Goal: Find specific page/section: Find specific page/section

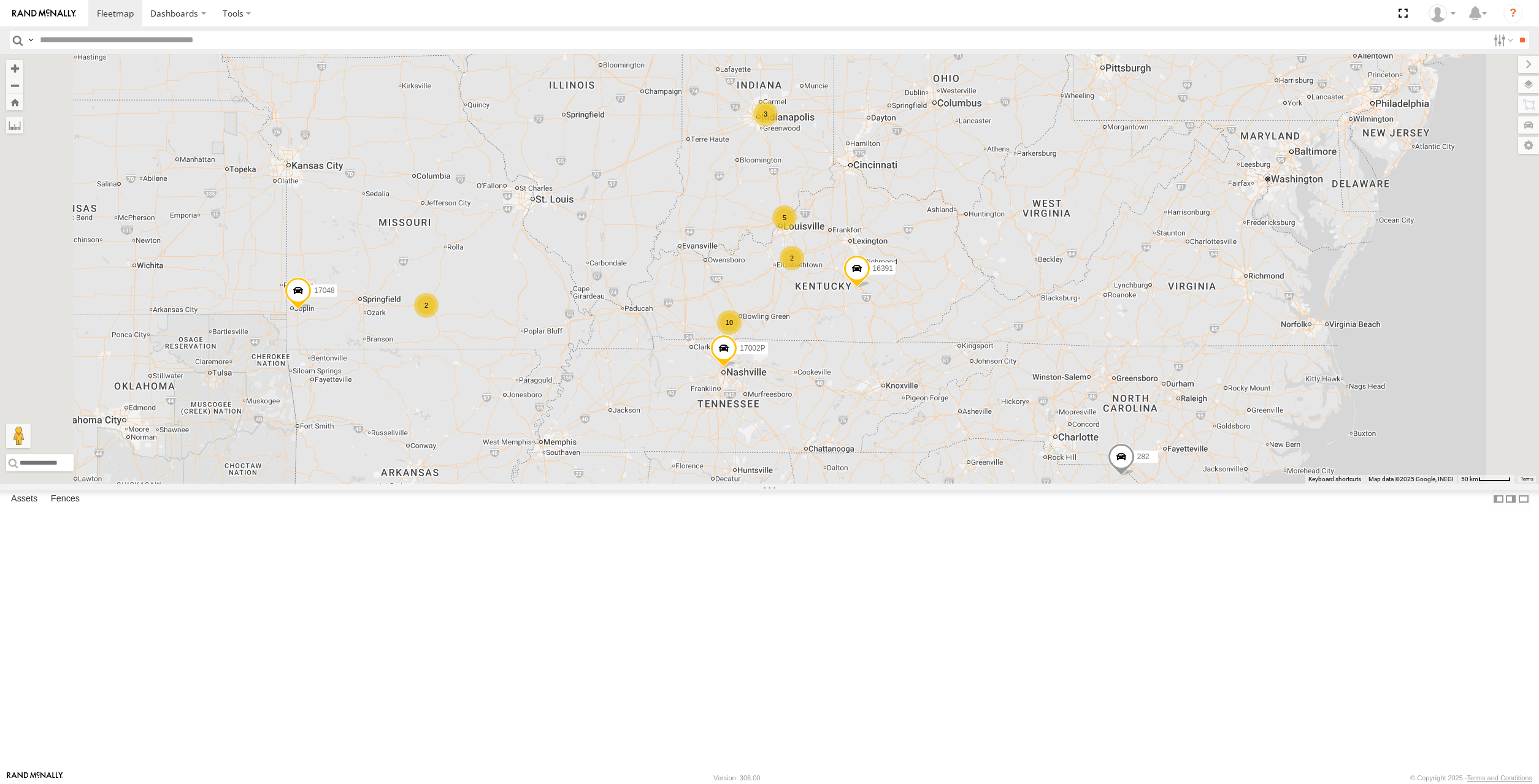
drag, startPoint x: 1060, startPoint y: 447, endPoint x: 1028, endPoint y: 417, distance: 43.9
click at [1028, 417] on div "282 3 2 2 5 2 10 16391 17048 17002P 16352" at bounding box center [769, 269] width 1539 height 430
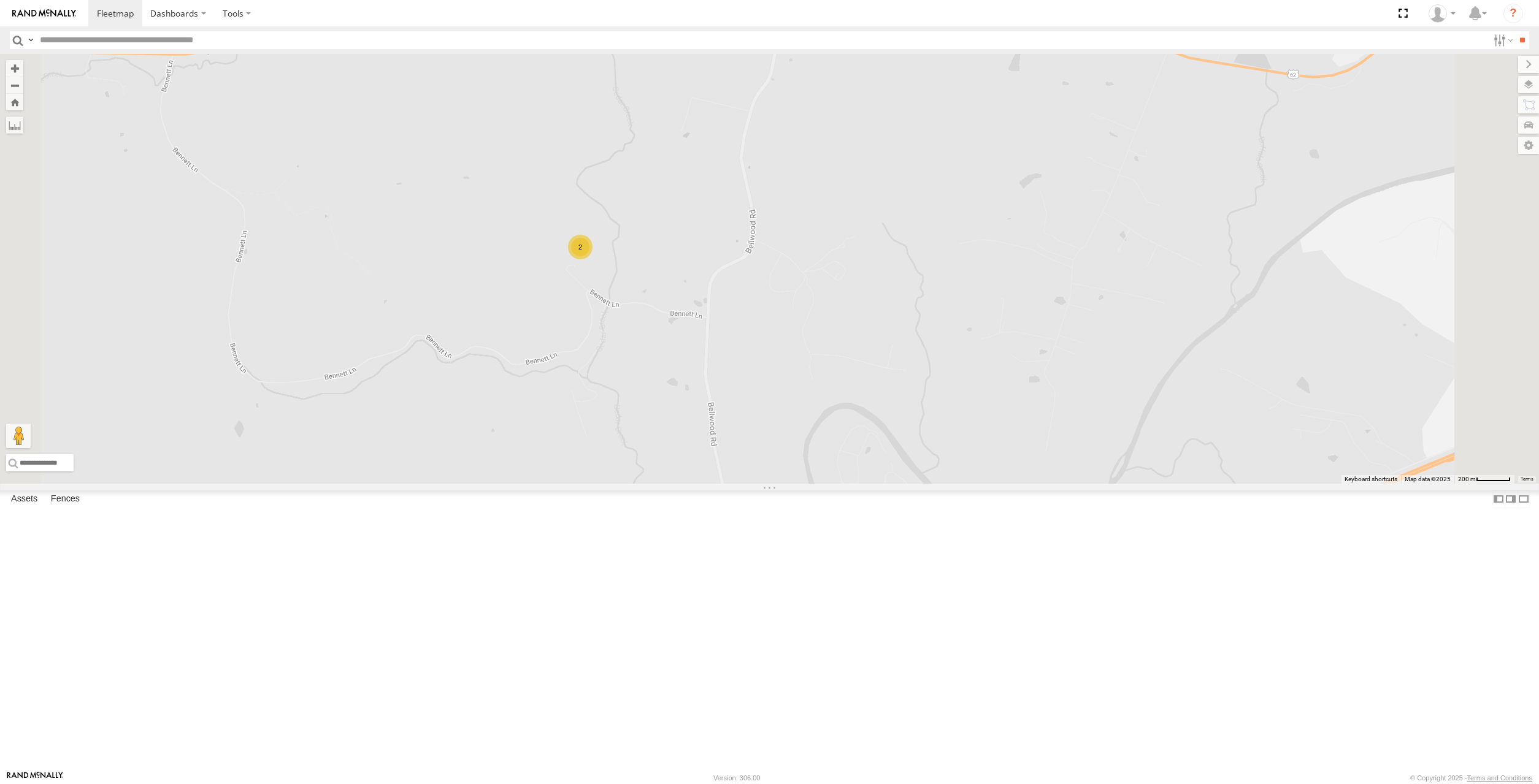
click at [592, 260] on div "2" at bounding box center [580, 247] width 24 height 24
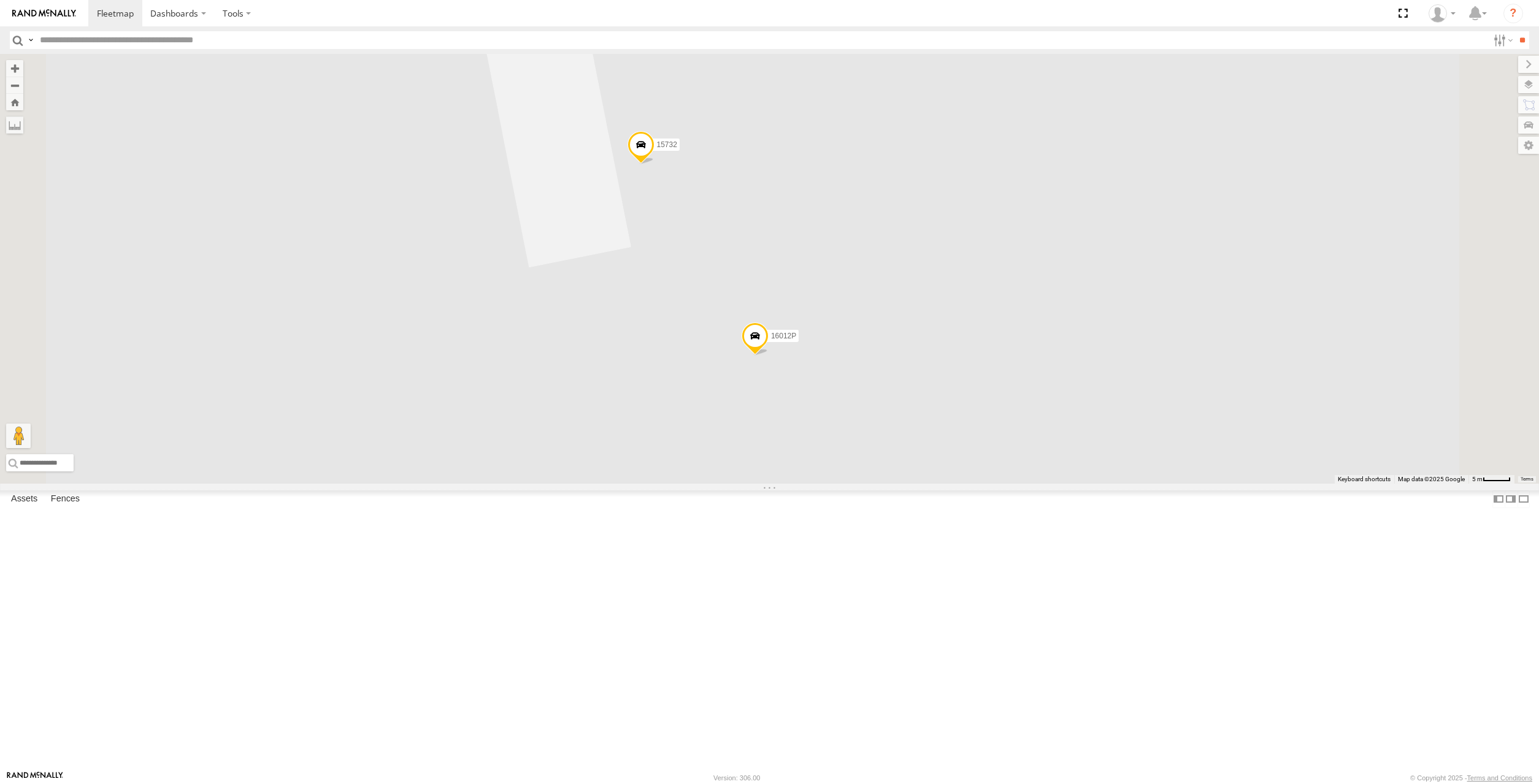
drag, startPoint x: 744, startPoint y: 132, endPoint x: 674, endPoint y: 121, distance: 70.9
click at [674, 121] on div "282 16391 17048 17002P 16352 5090 15906P 15628p 15732 16012P" at bounding box center [769, 269] width 1539 height 430
click at [1521, 89] on label at bounding box center [1516, 85] width 45 height 17
click at [0, 0] on label at bounding box center [0, 0] width 0 height 0
click at [0, 0] on span "Satellite + Roadmap" at bounding box center [0, 0] width 0 height 0
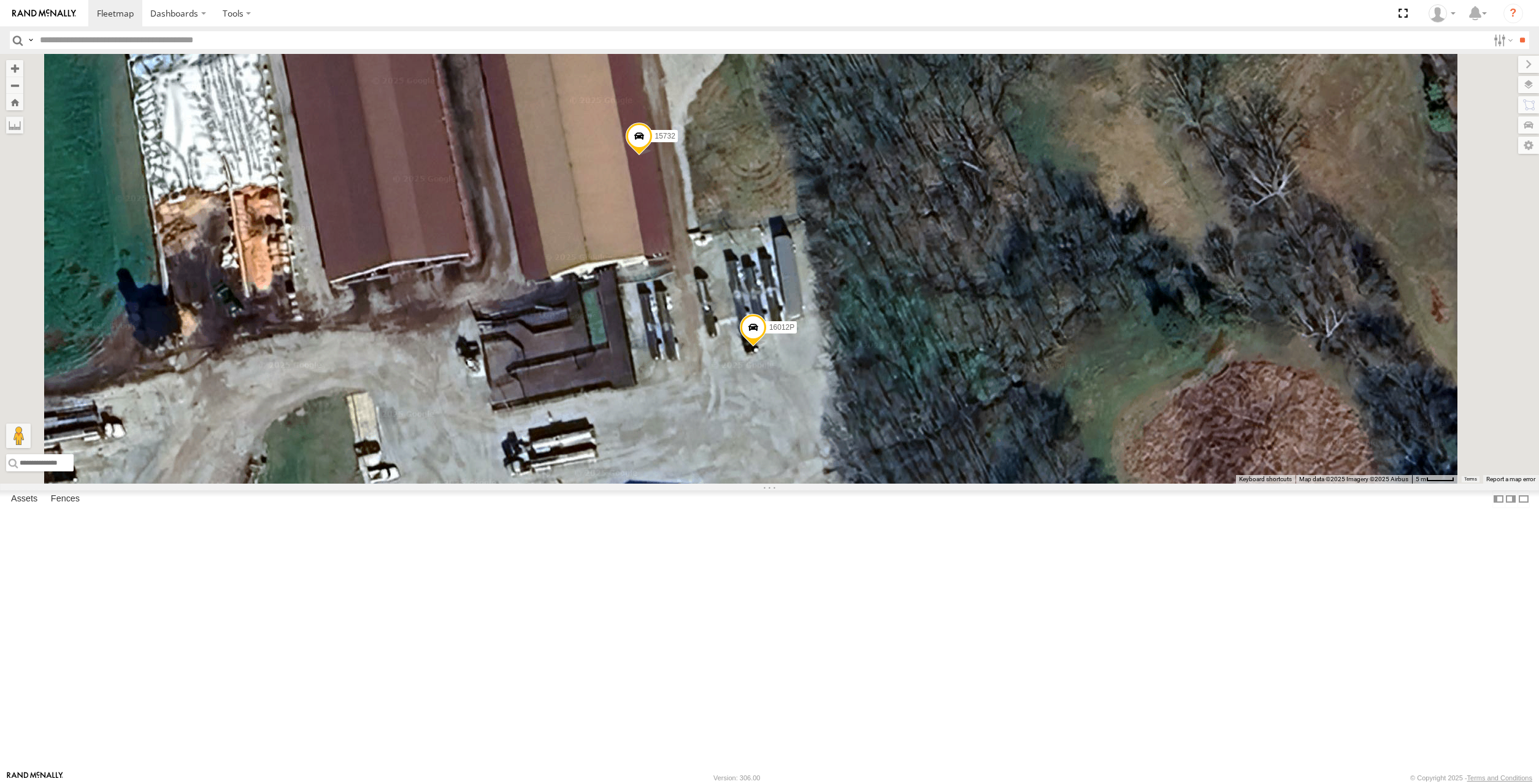
drag, startPoint x: 896, startPoint y: 356, endPoint x: 883, endPoint y: 300, distance: 57.5
click at [883, 300] on div "282 16391 17048 17002P 16352 5090 15906P 15628p 15732 16012P" at bounding box center [769, 269] width 1539 height 430
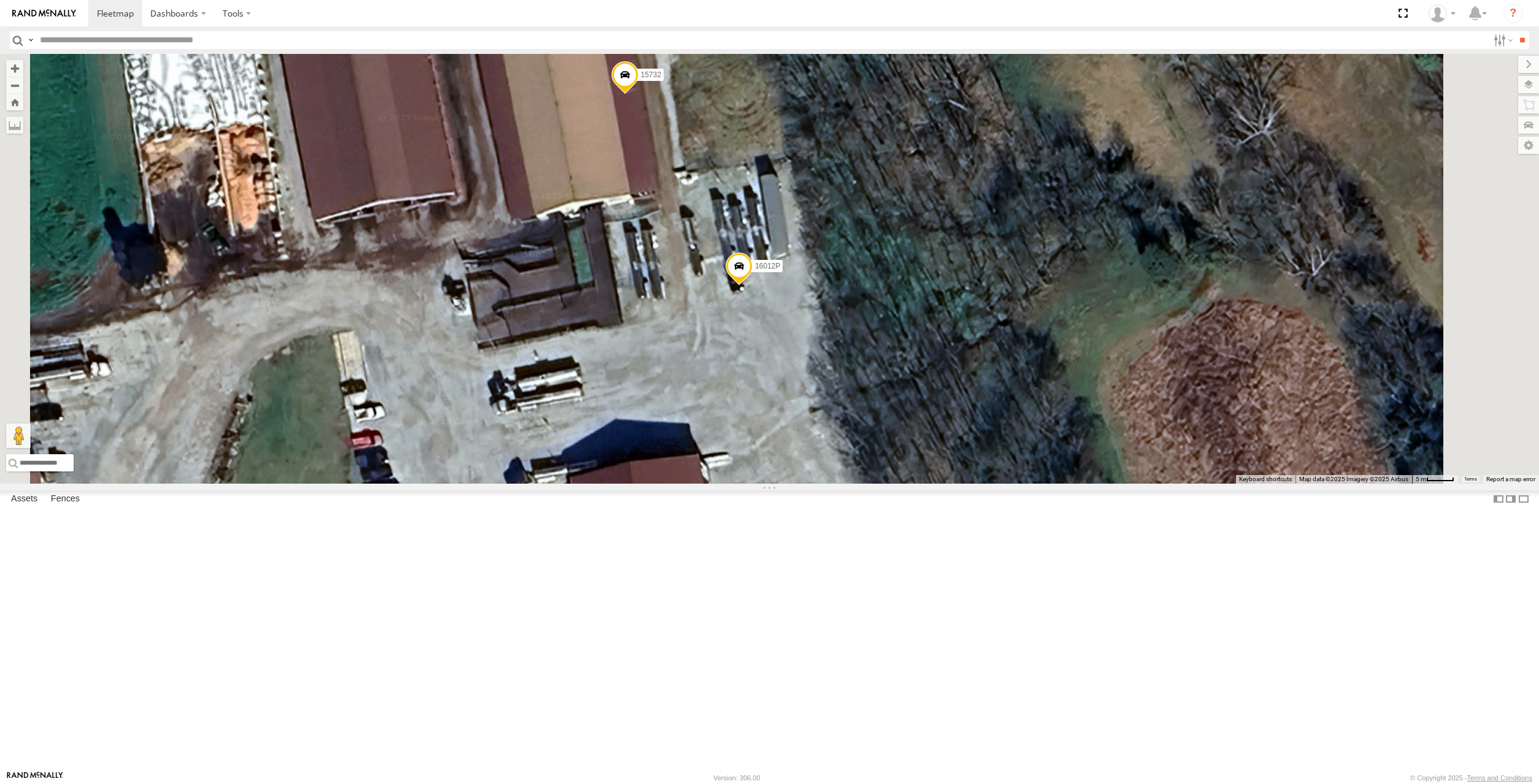
drag, startPoint x: 943, startPoint y: 322, endPoint x: 933, endPoint y: 258, distance: 64.8
click at [933, 258] on div "282 16391 17048 17002P 16352 5090 15906P 15628p 15732 16012P" at bounding box center [769, 269] width 1539 height 430
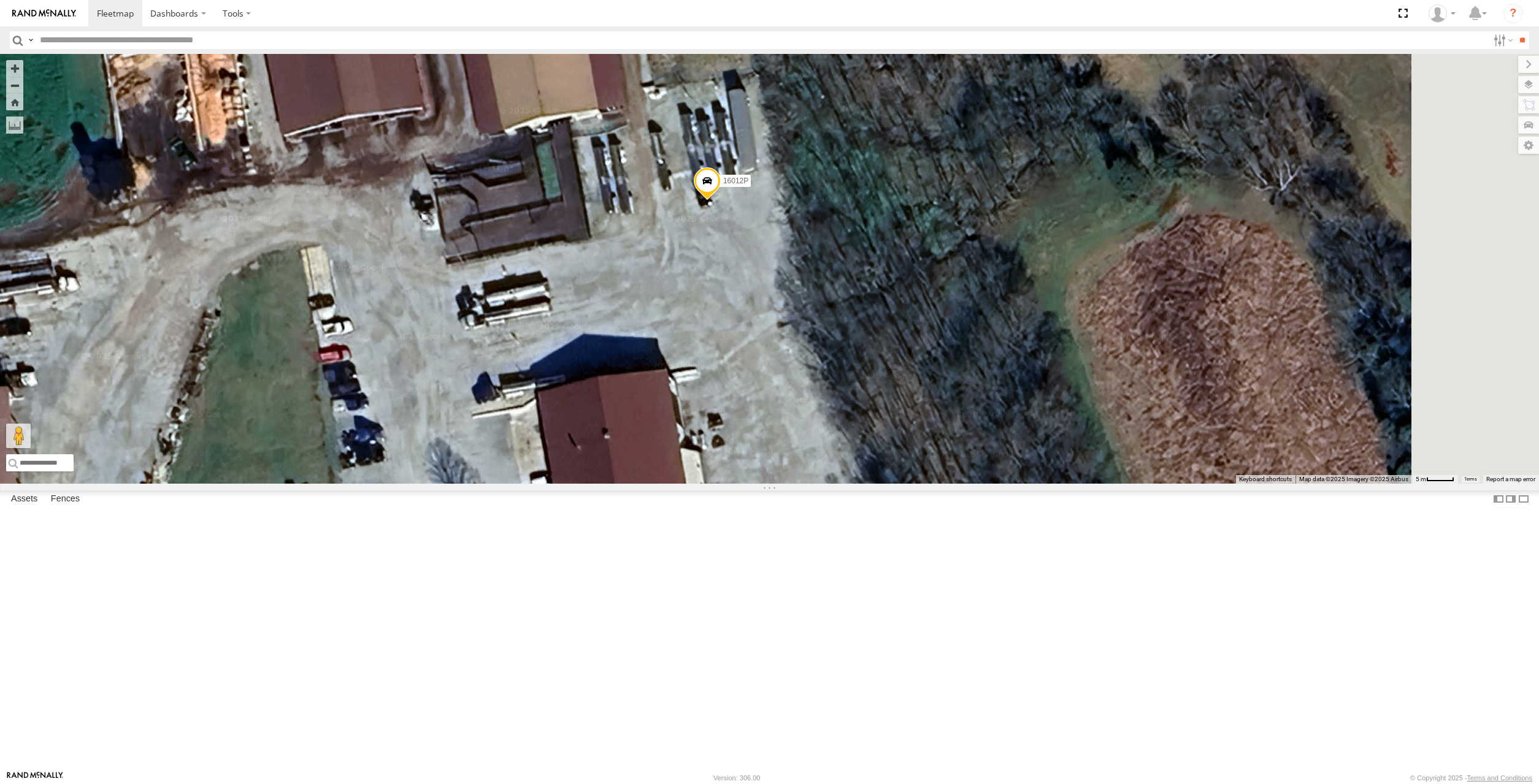
drag, startPoint x: 762, startPoint y: 297, endPoint x: 731, endPoint y: 276, distance: 37.4
click at [731, 276] on div "282 16391 17048 17002P 16352 5090 15906P 15628p 15732 16012P" at bounding box center [769, 269] width 1539 height 430
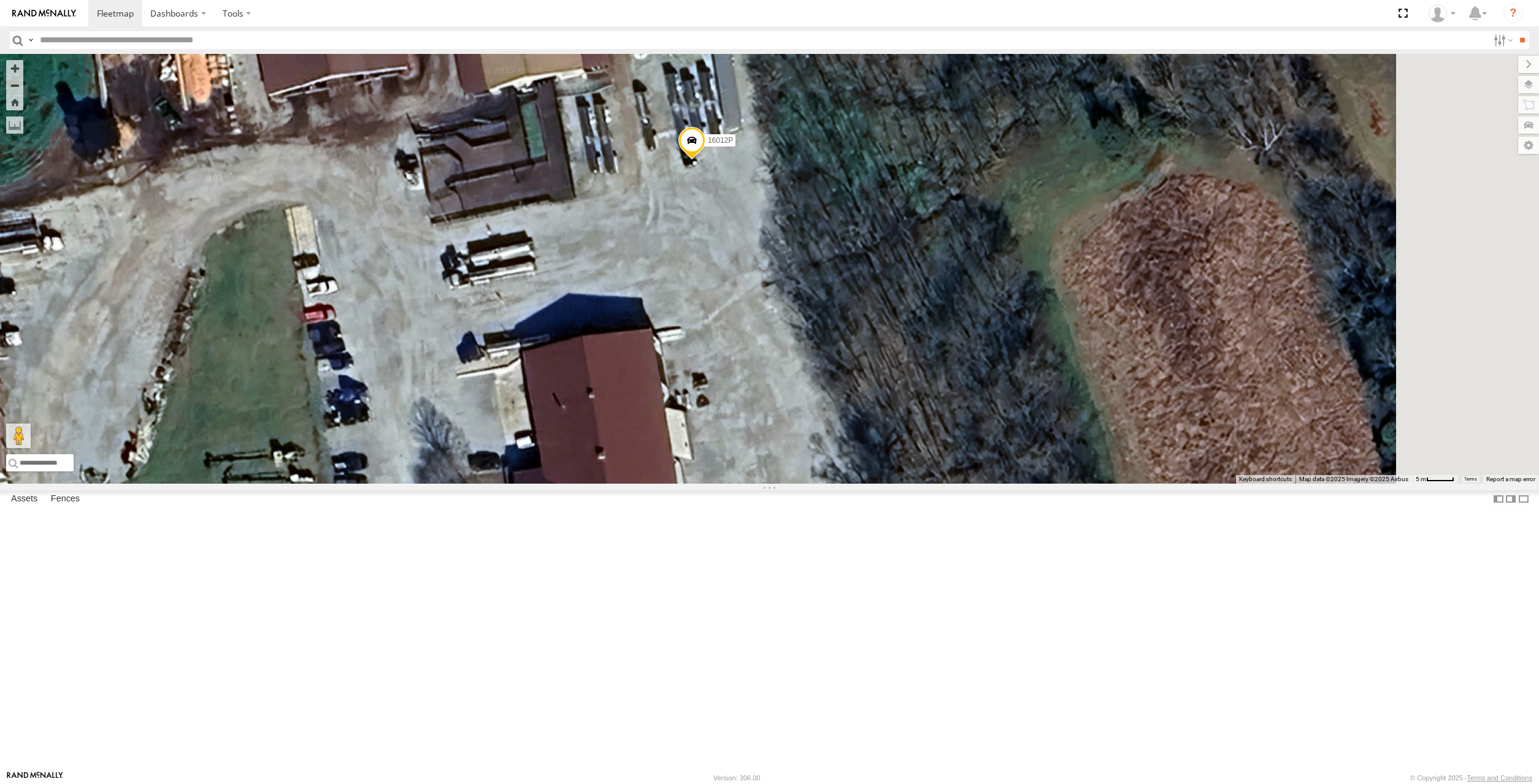
drag, startPoint x: 730, startPoint y: 270, endPoint x: 728, endPoint y: 240, distance: 30.1
click at [728, 240] on div "282 16391 17048 17002P 16352 5090 15906P 15628p 15732 16012P" at bounding box center [769, 269] width 1539 height 430
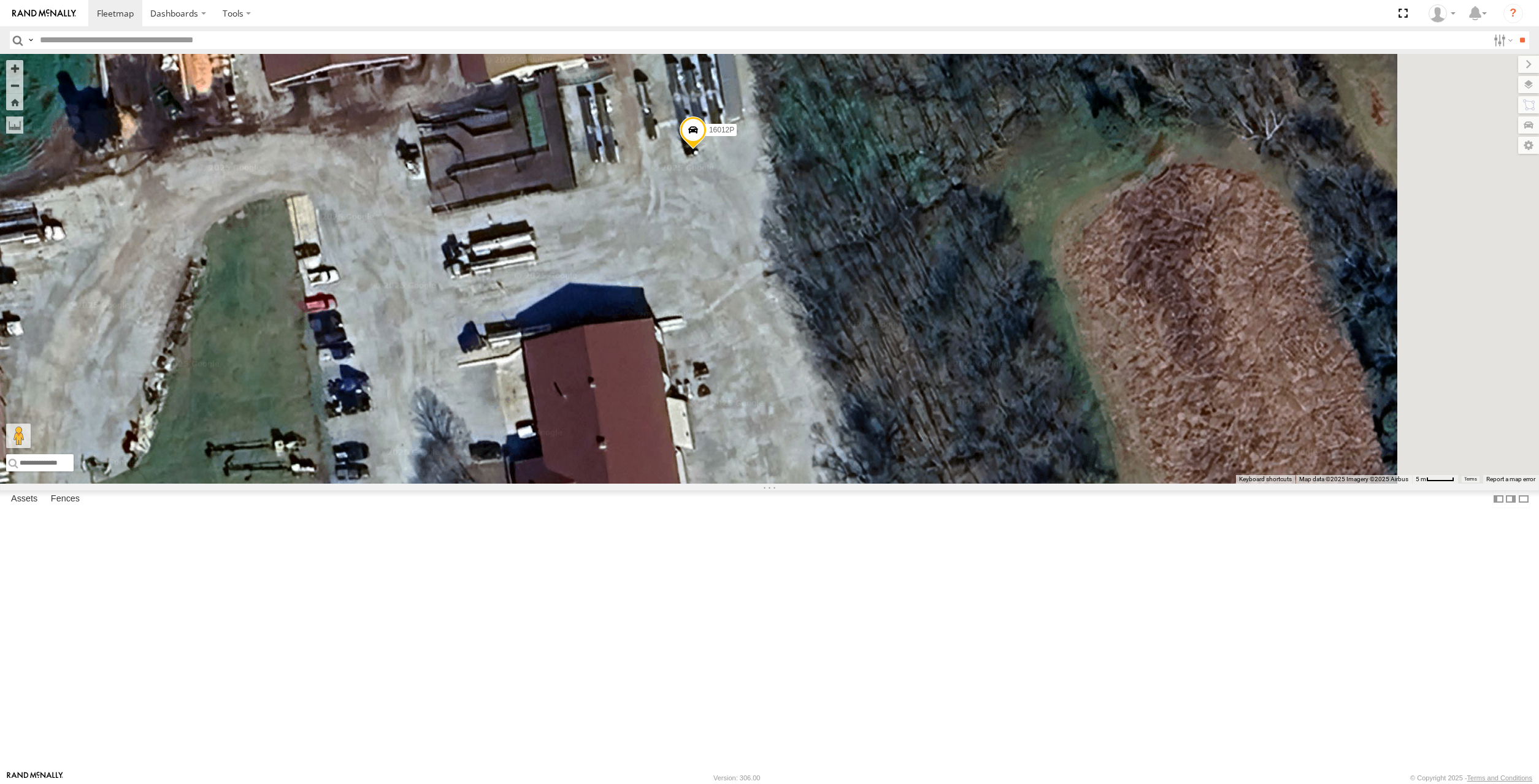
drag, startPoint x: 704, startPoint y: 222, endPoint x: 718, endPoint y: 263, distance: 43.3
click at [718, 263] on div "282 16391 17048 17002P 16352 5090 15906P 15628p 15732 16012P" at bounding box center [769, 269] width 1539 height 430
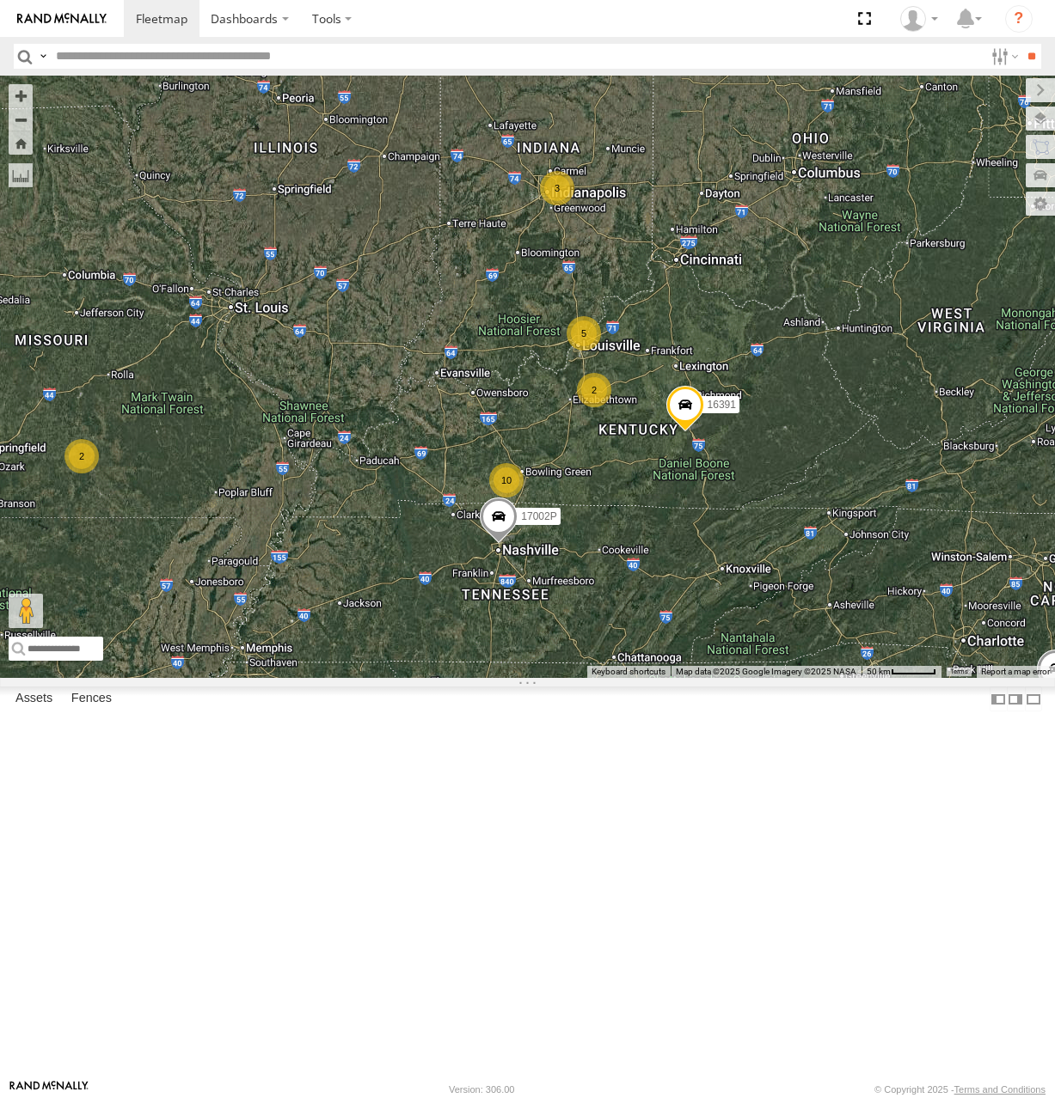
drag, startPoint x: 735, startPoint y: 406, endPoint x: 661, endPoint y: 353, distance: 90.6
click at [661, 353] on div "3 2 2 5 2 10 16391 282 17048 17002P 16352" at bounding box center [527, 377] width 1055 height 603
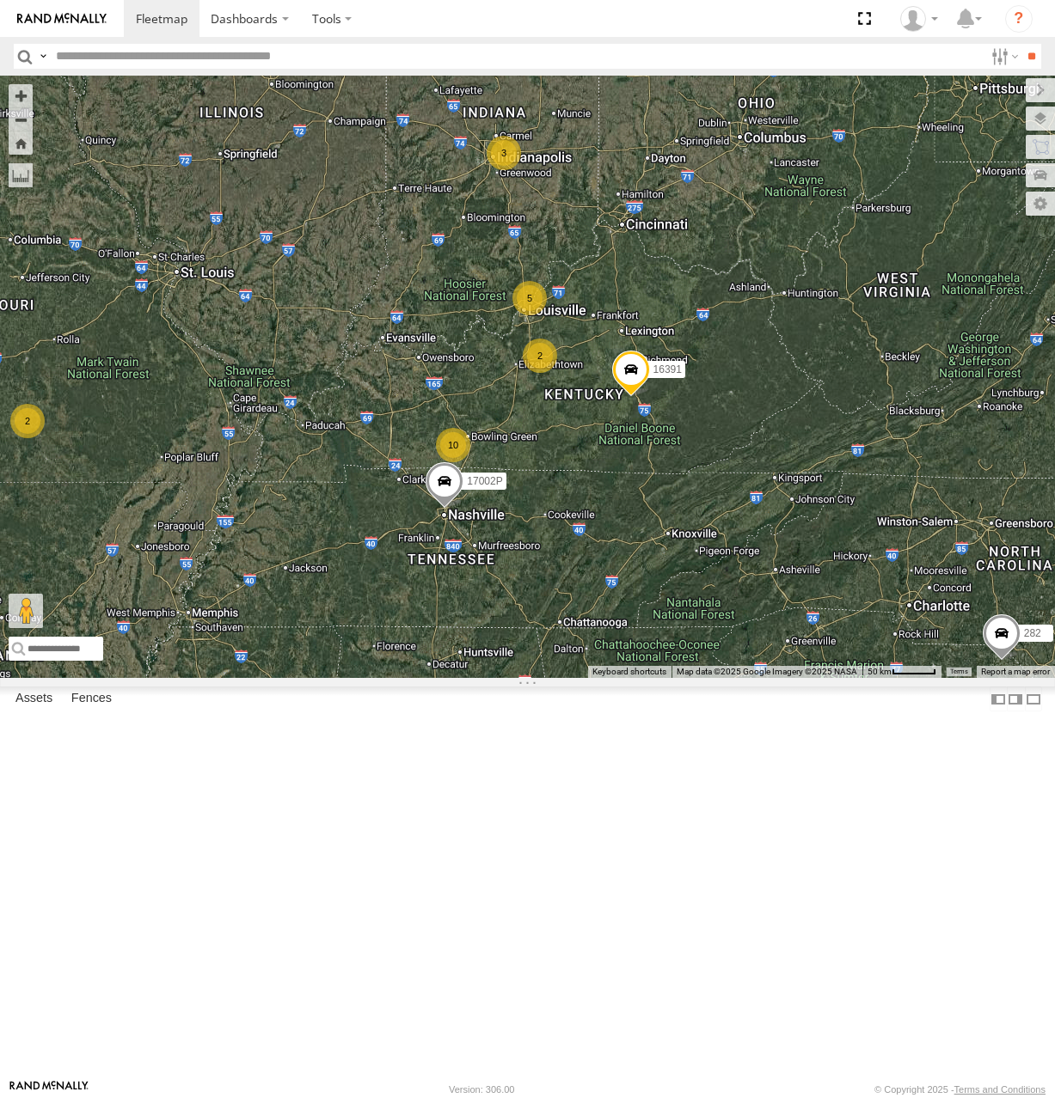
drag, startPoint x: 692, startPoint y: 579, endPoint x: 671, endPoint y: 579, distance: 20.6
click at [671, 579] on div "3 2 2 5 2 10 16391 282 17048 17002P 16352" at bounding box center [527, 377] width 1055 height 603
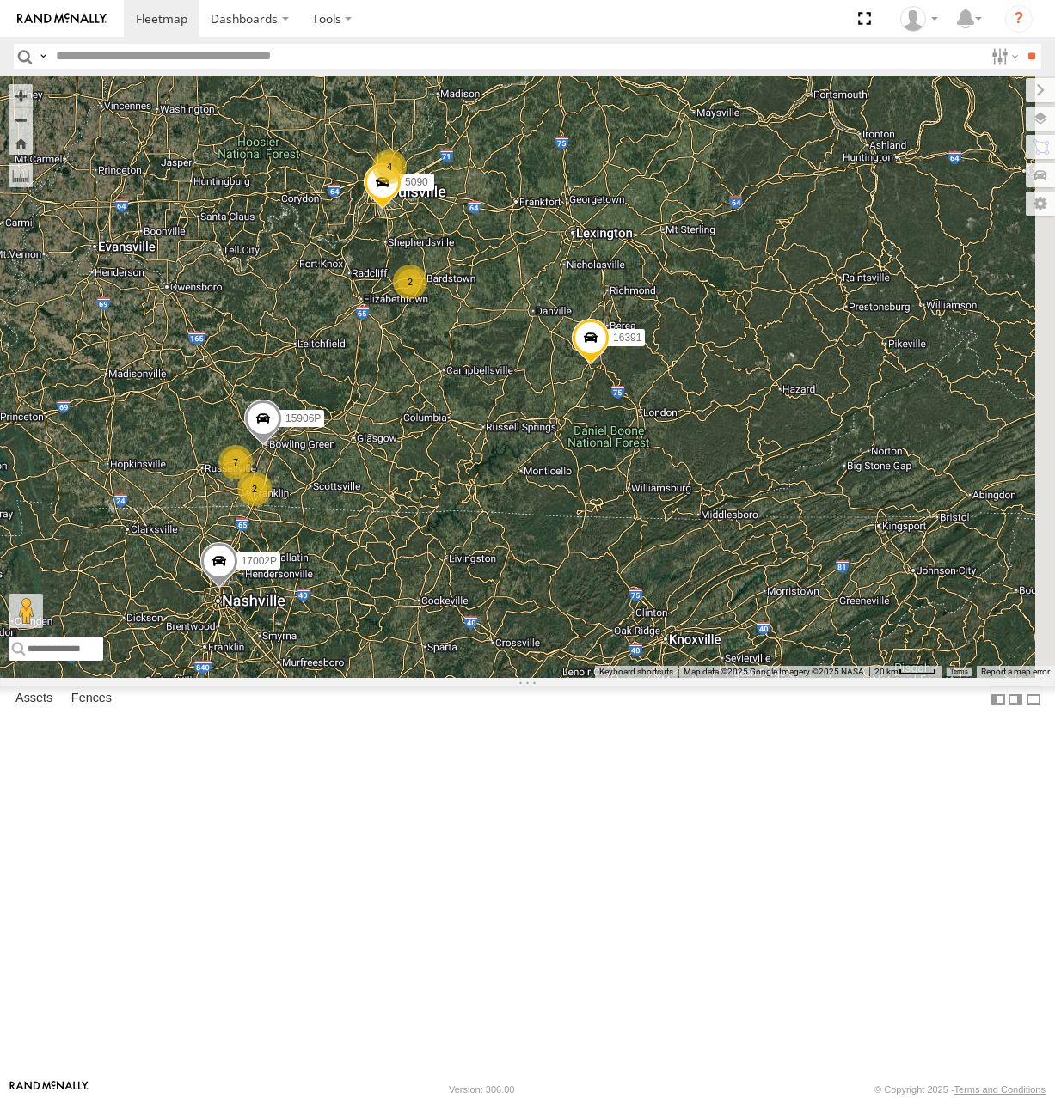
drag, startPoint x: 745, startPoint y: 533, endPoint x: 687, endPoint y: 437, distance: 111.9
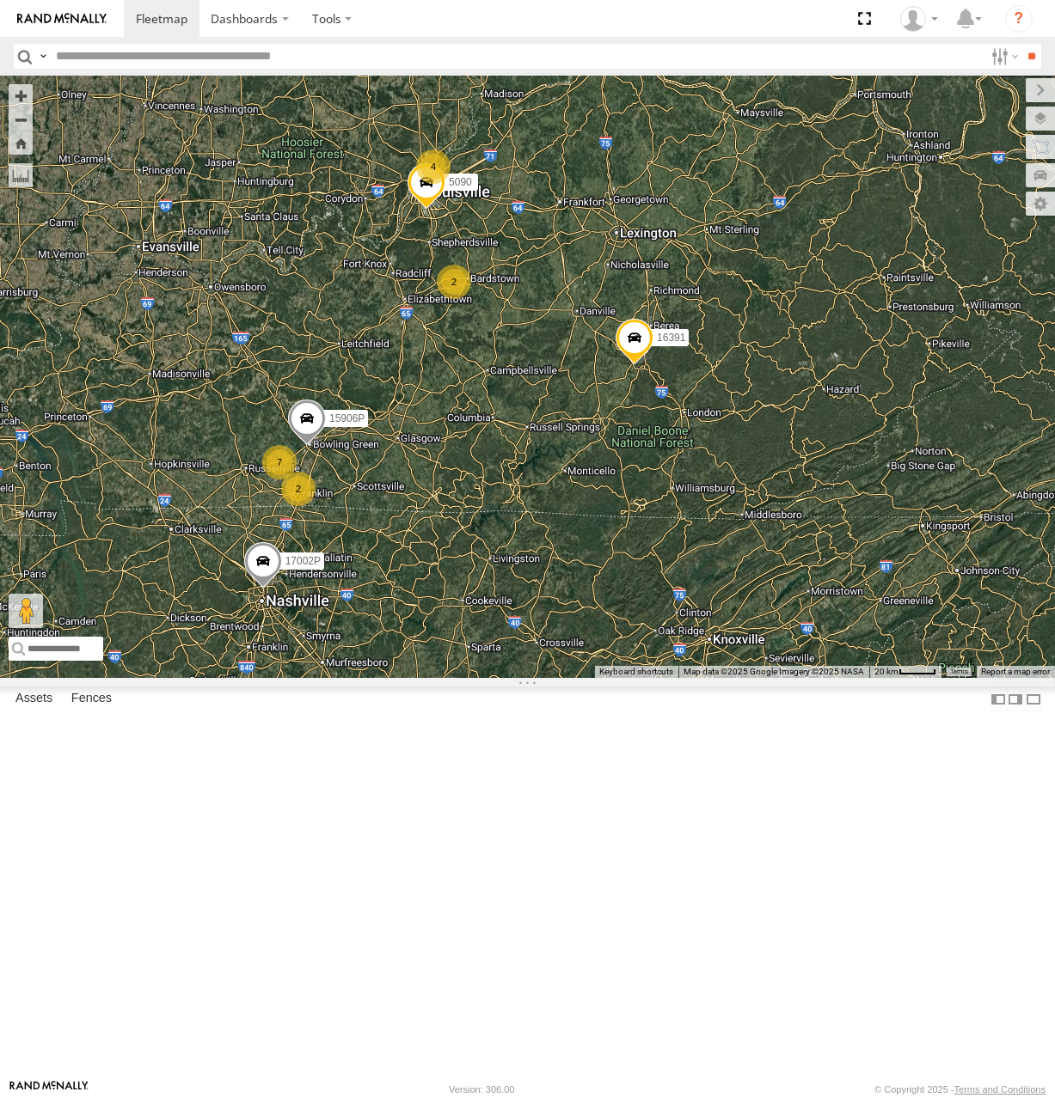
click at [687, 437] on div "16391 282 17048 17002P 16352 3 2 4 7 5090 2 15906P" at bounding box center [527, 377] width 1055 height 603
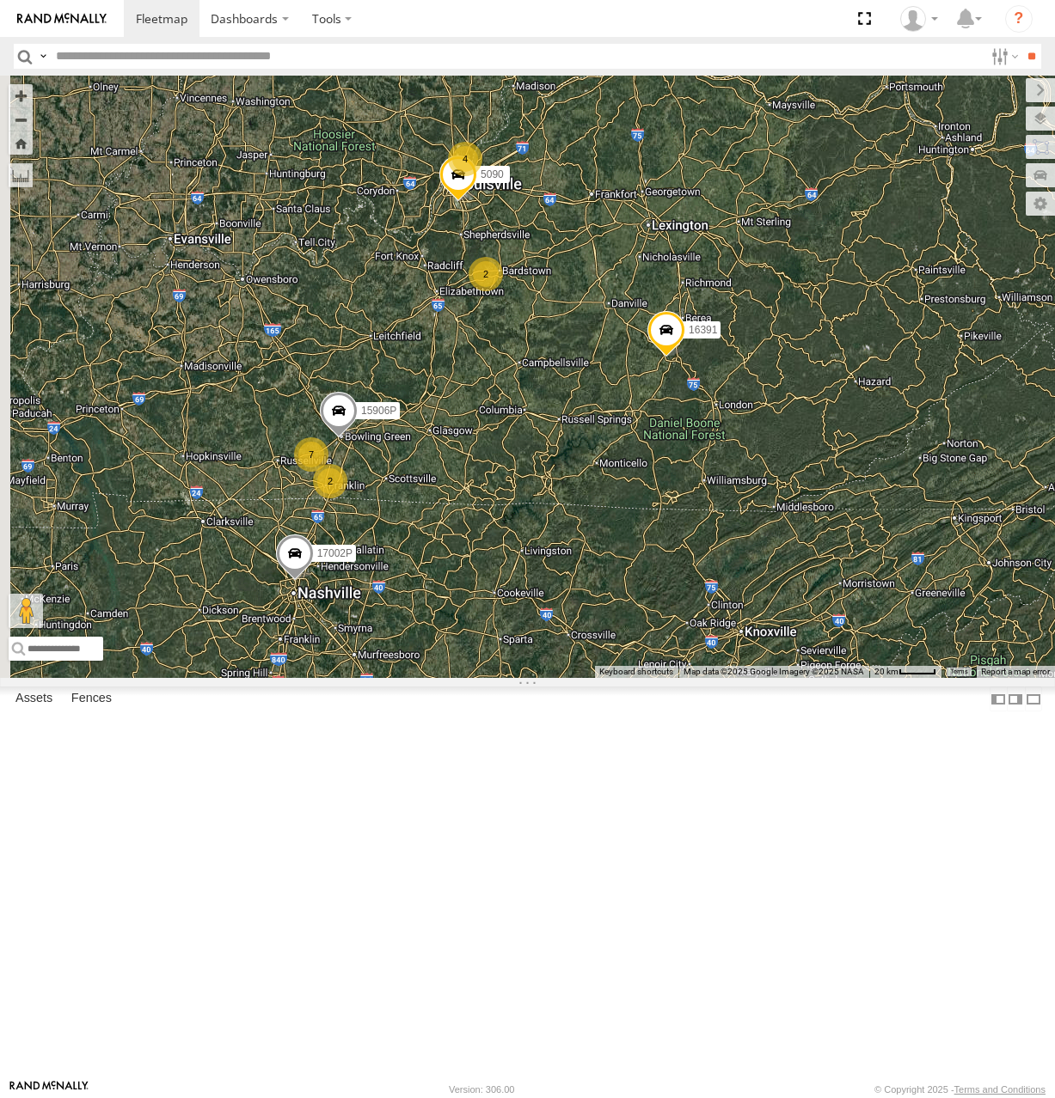
drag, startPoint x: 603, startPoint y: 536, endPoint x: 656, endPoint y: 534, distance: 52.5
click at [656, 534] on div "16391 282 17048 17002P 16352 3 2 4 7 5090 2 15906P" at bounding box center [527, 377] width 1055 height 603
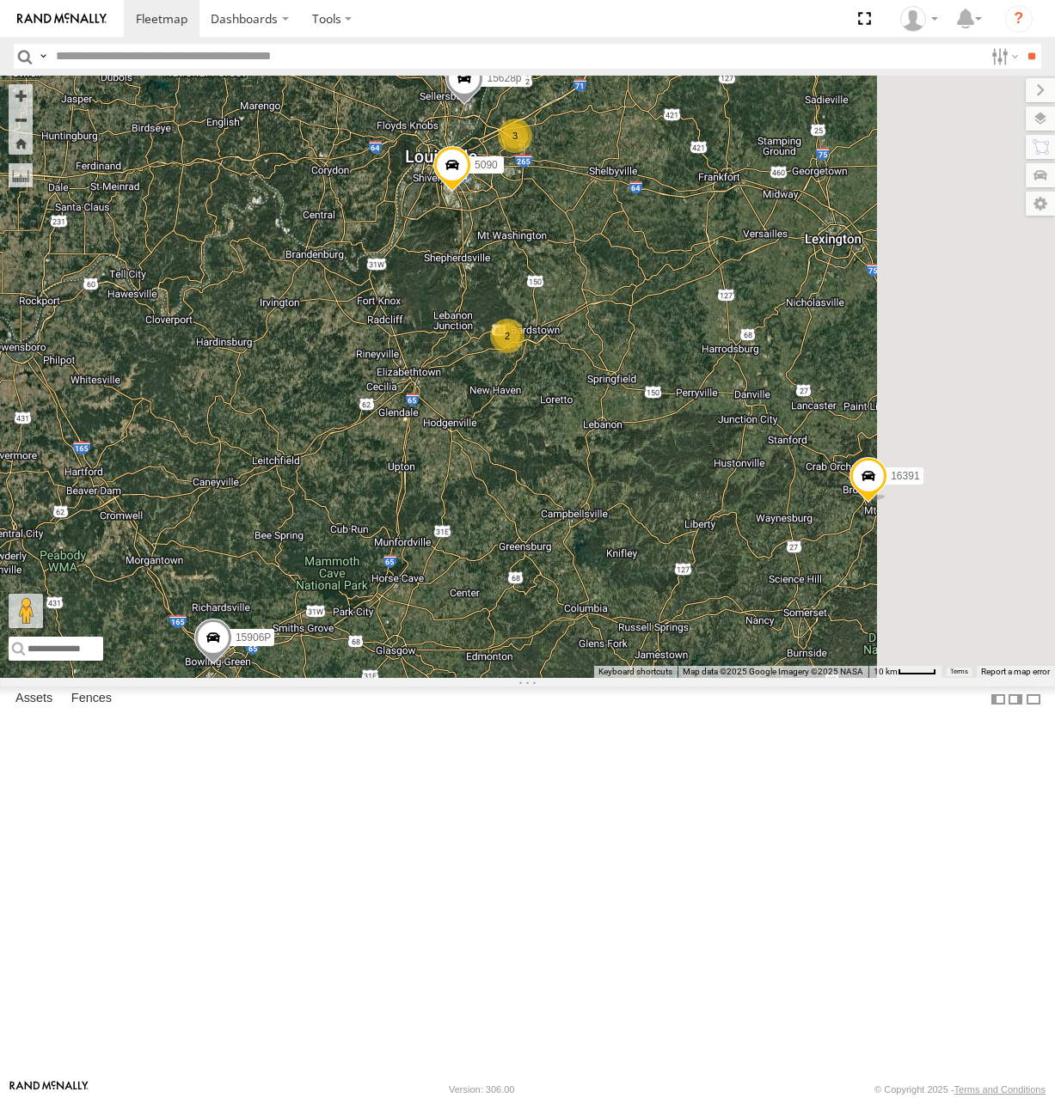
drag, startPoint x: 713, startPoint y: 541, endPoint x: 688, endPoint y: 484, distance: 62.3
click at [687, 486] on div "16391 282 17048 17002P 16352 5090 15906P 2 15628p 7 3 2" at bounding box center [527, 377] width 1055 height 603
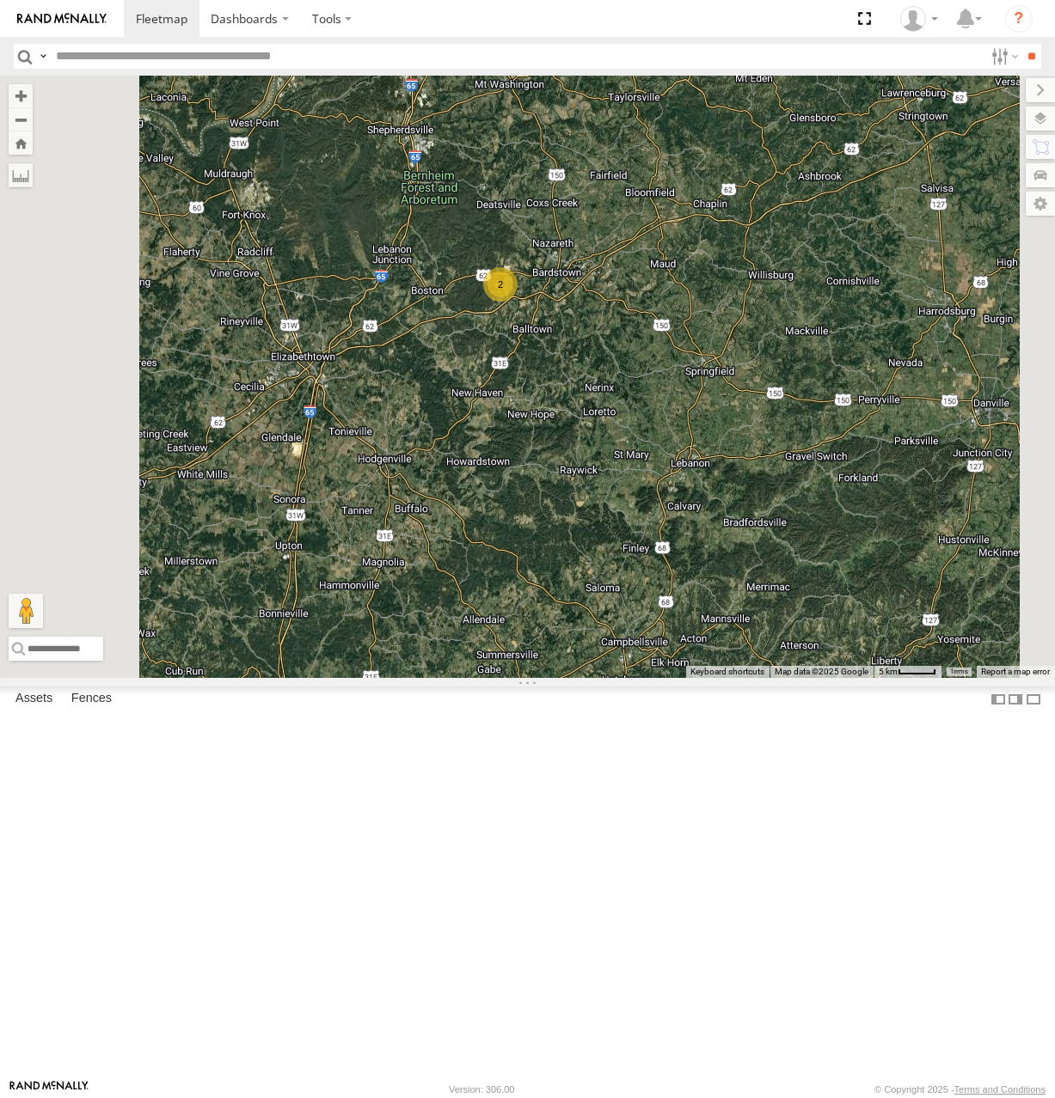
click at [517, 302] on div "2" at bounding box center [500, 284] width 34 height 34
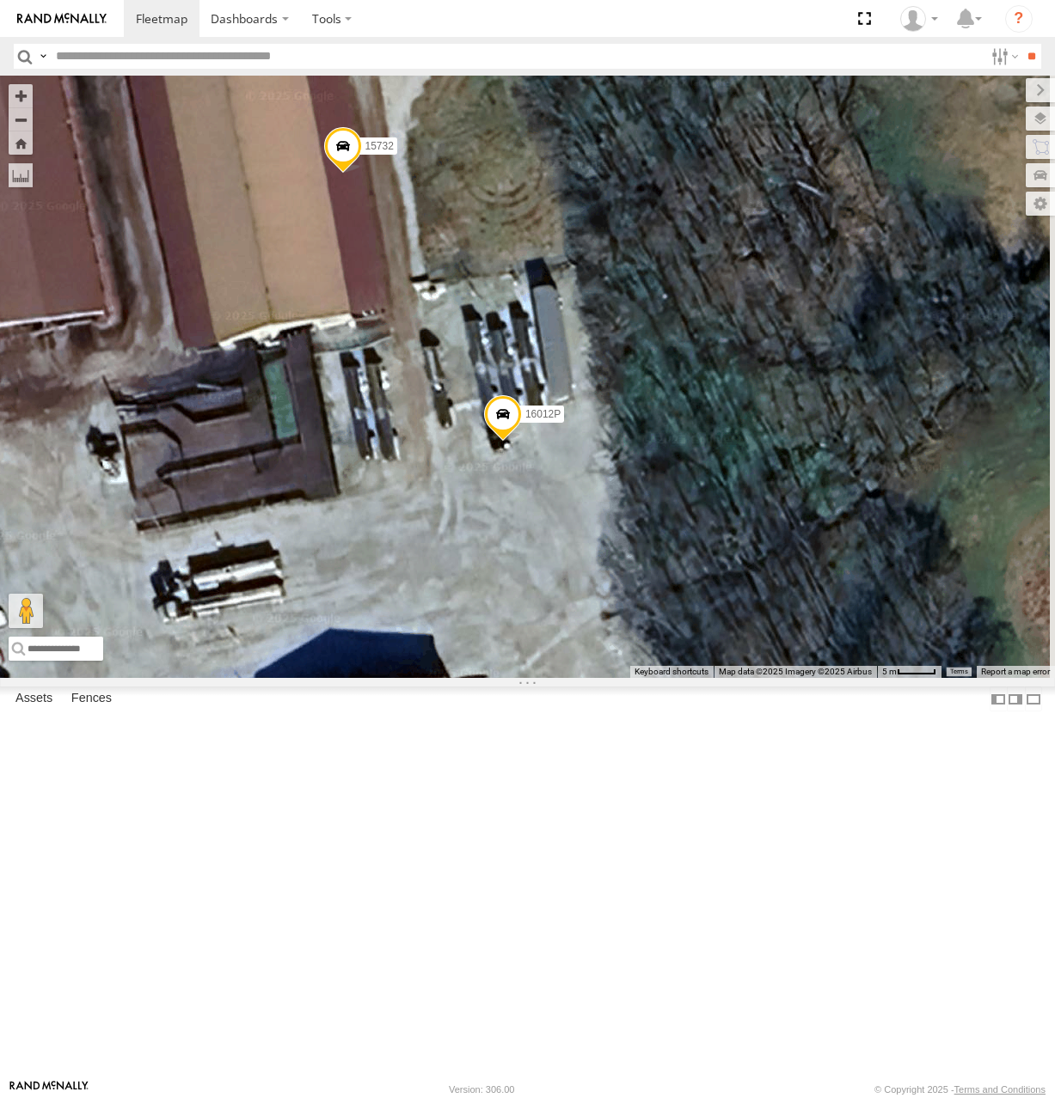
drag, startPoint x: 719, startPoint y: 448, endPoint x: 612, endPoint y: 377, distance: 128.5
click at [612, 377] on div "16391 282 17048 17002P 16352 5090 15906P 15628p 15732 16012P" at bounding box center [527, 377] width 1055 height 603
